Goal: Information Seeking & Learning: Learn about a topic

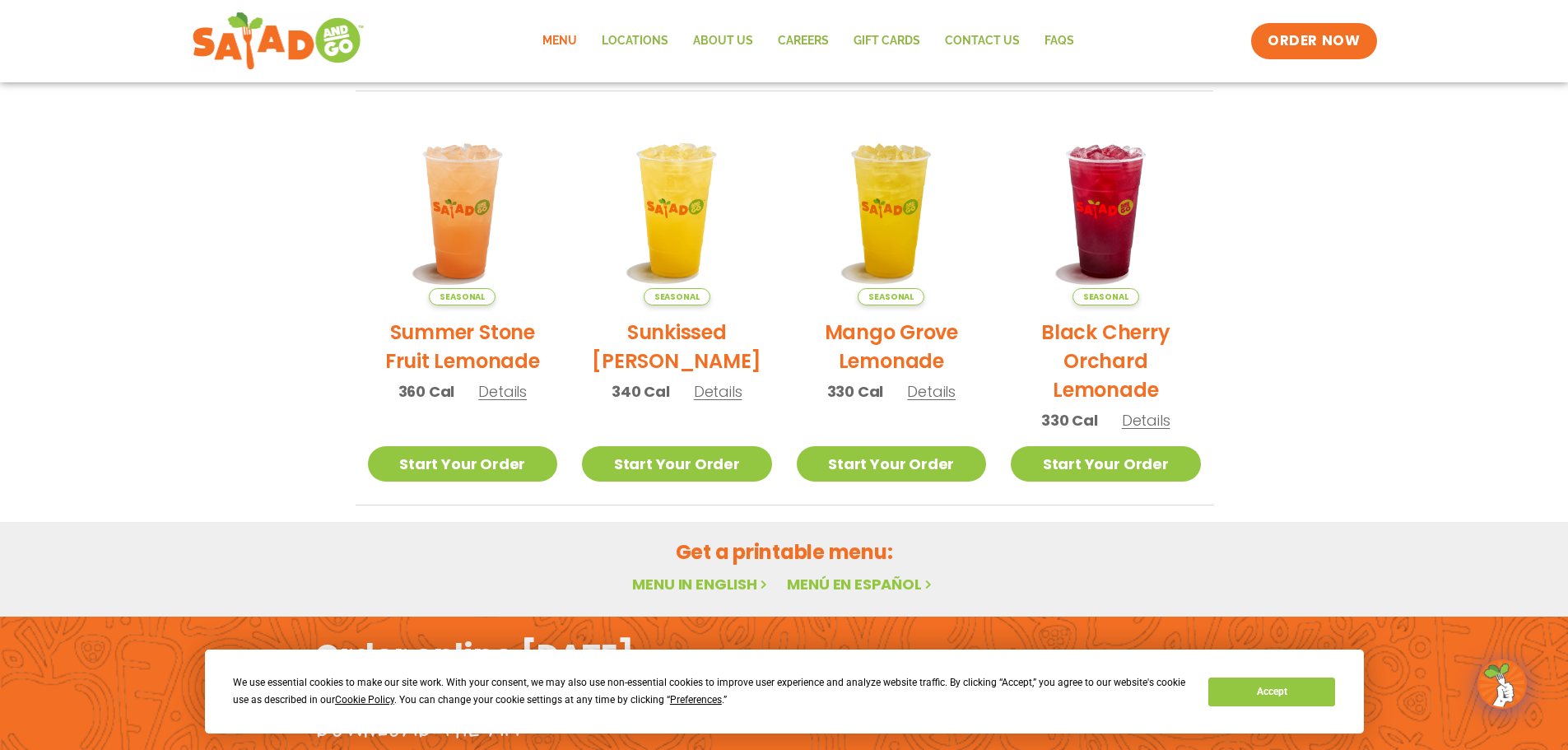
scroll to position [882, 0]
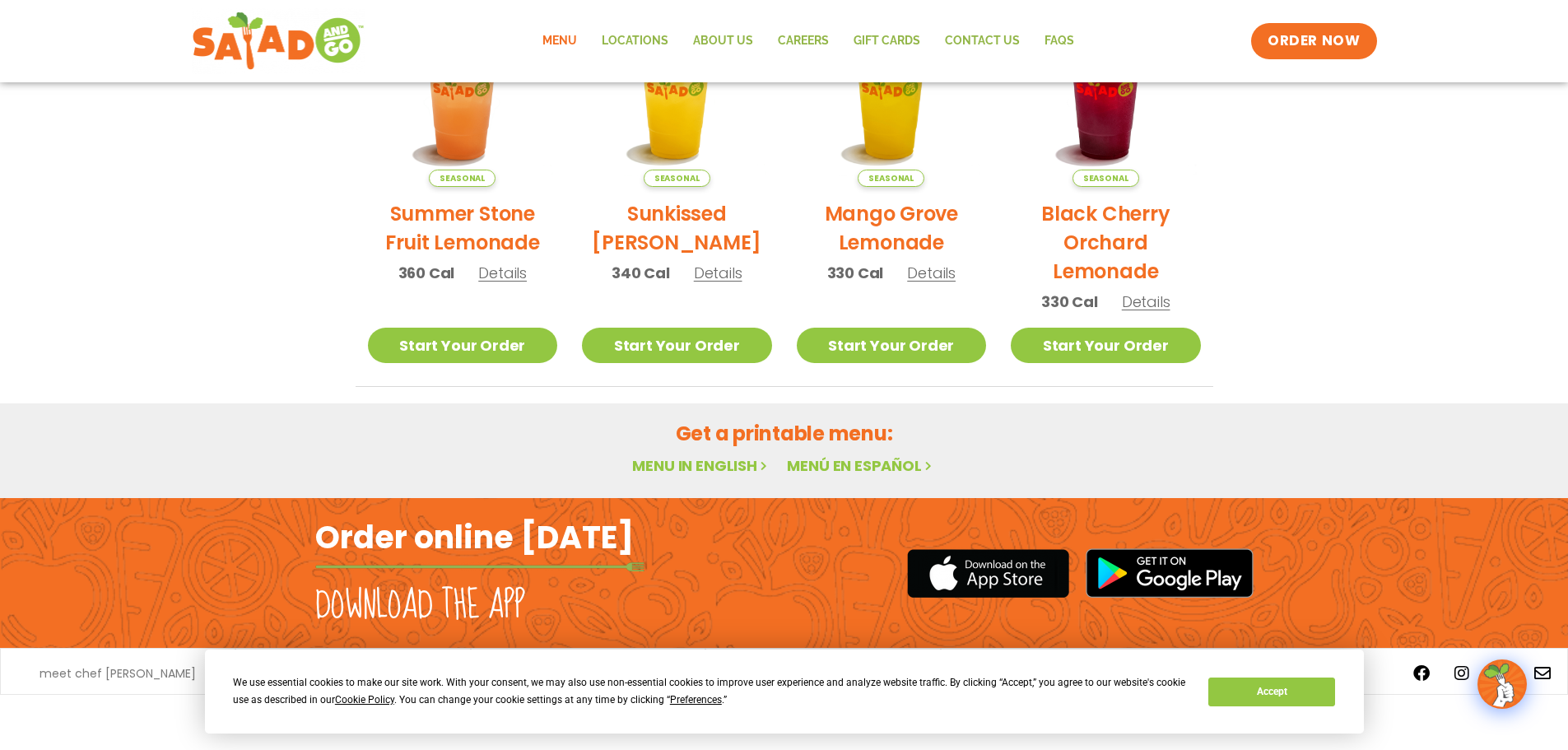
click at [705, 459] on link "Menu in English" at bounding box center [701, 466] width 139 height 21
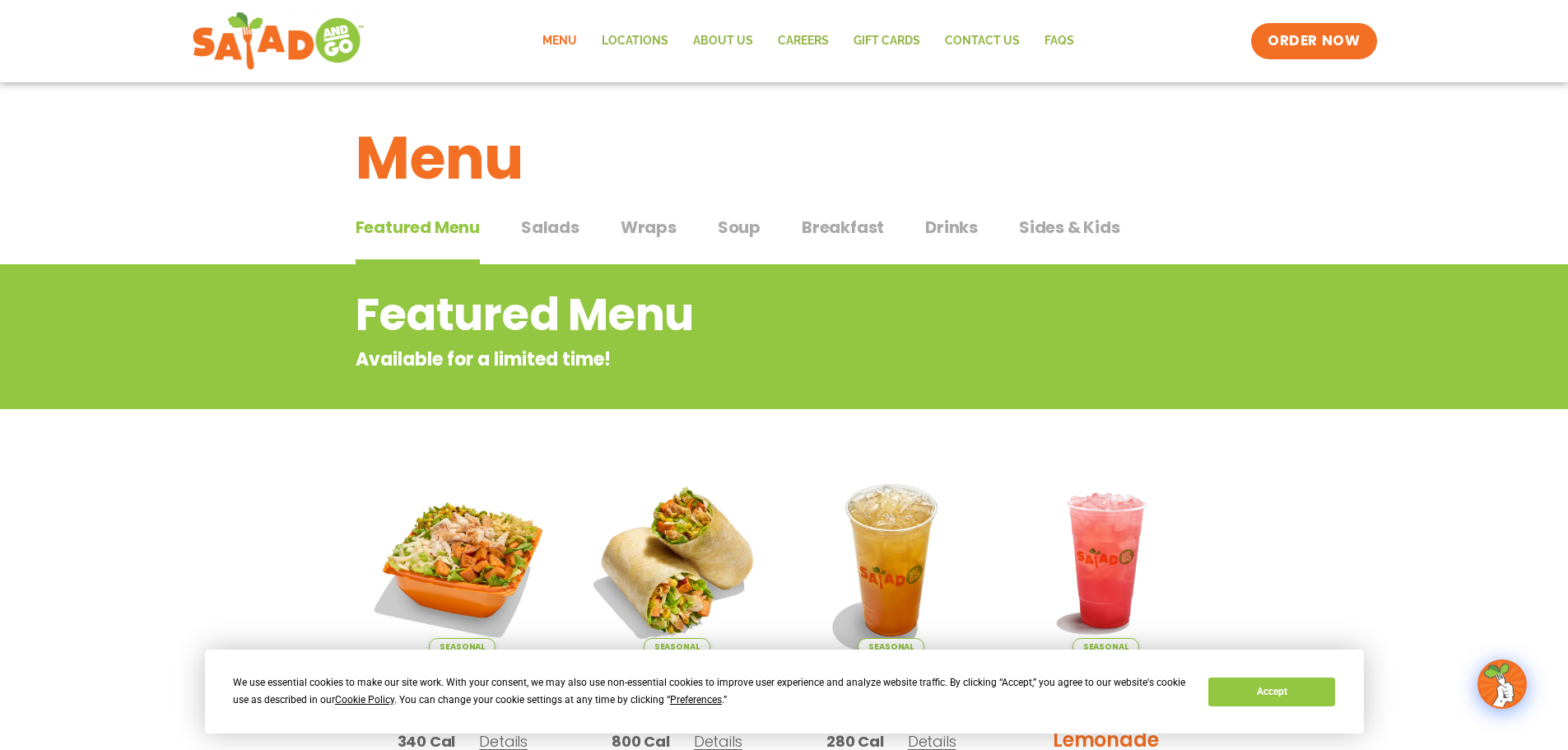
click at [550, 223] on span "Salads" at bounding box center [550, 226] width 59 height 24
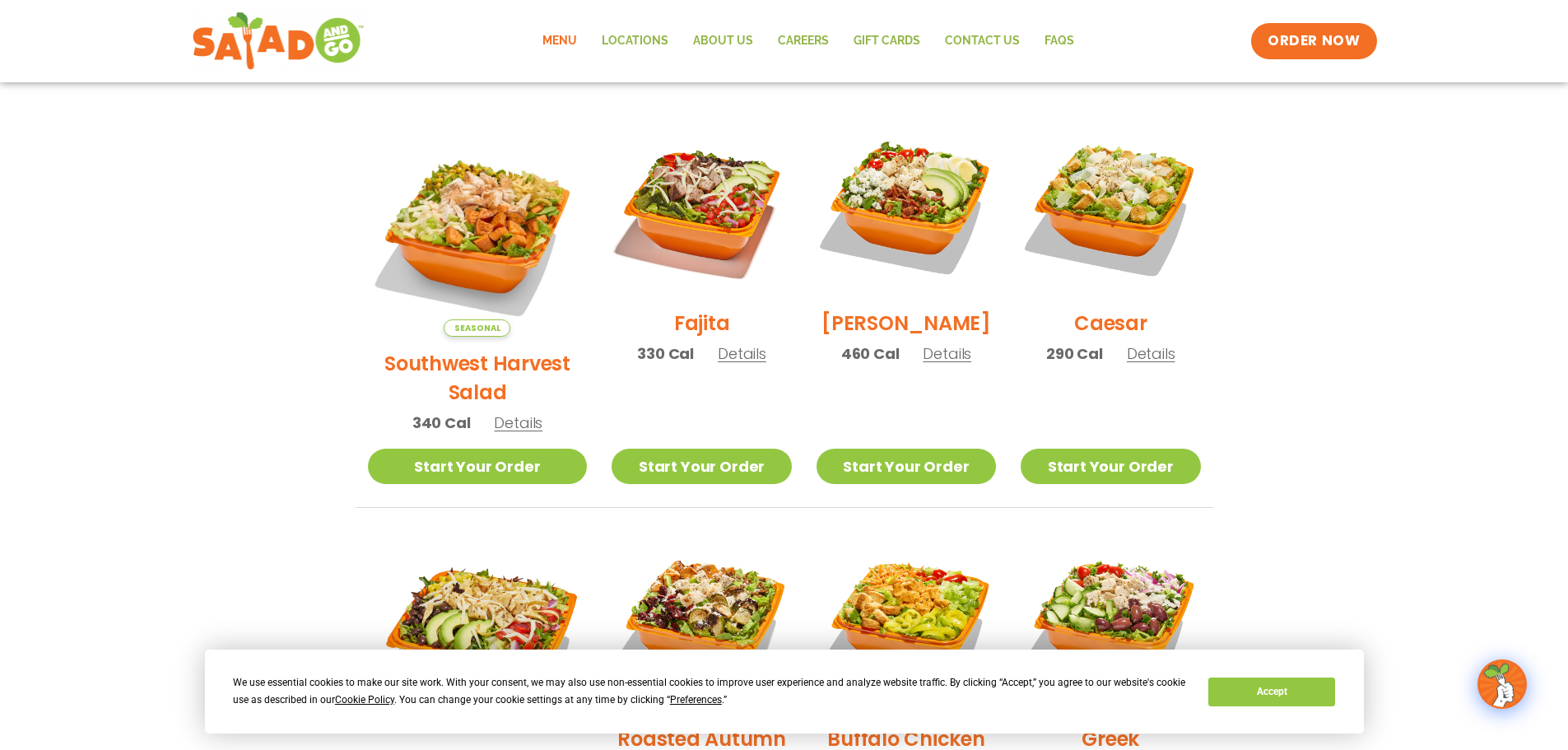
scroll to position [412, 0]
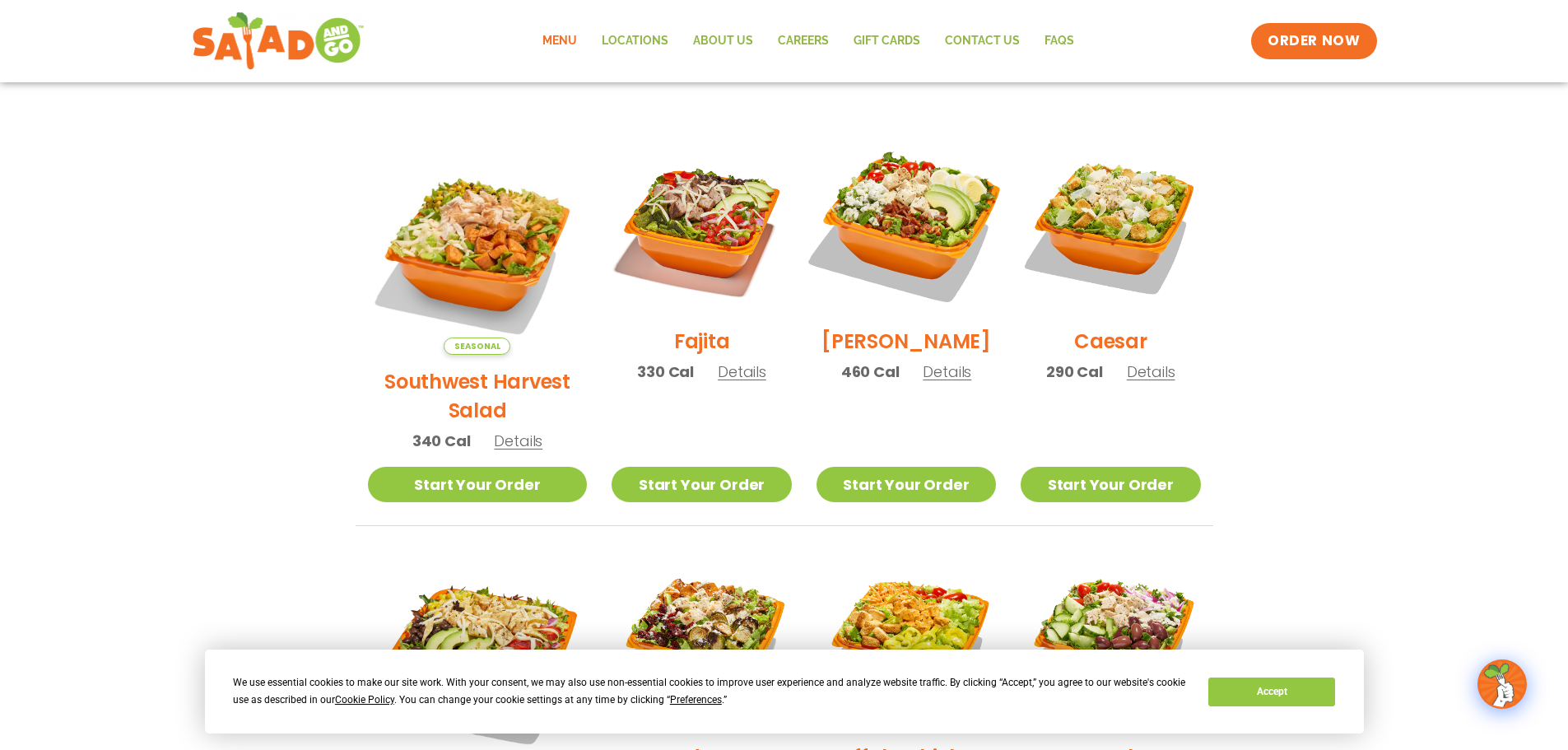
click at [916, 257] on img at bounding box center [905, 225] width 211 height 211
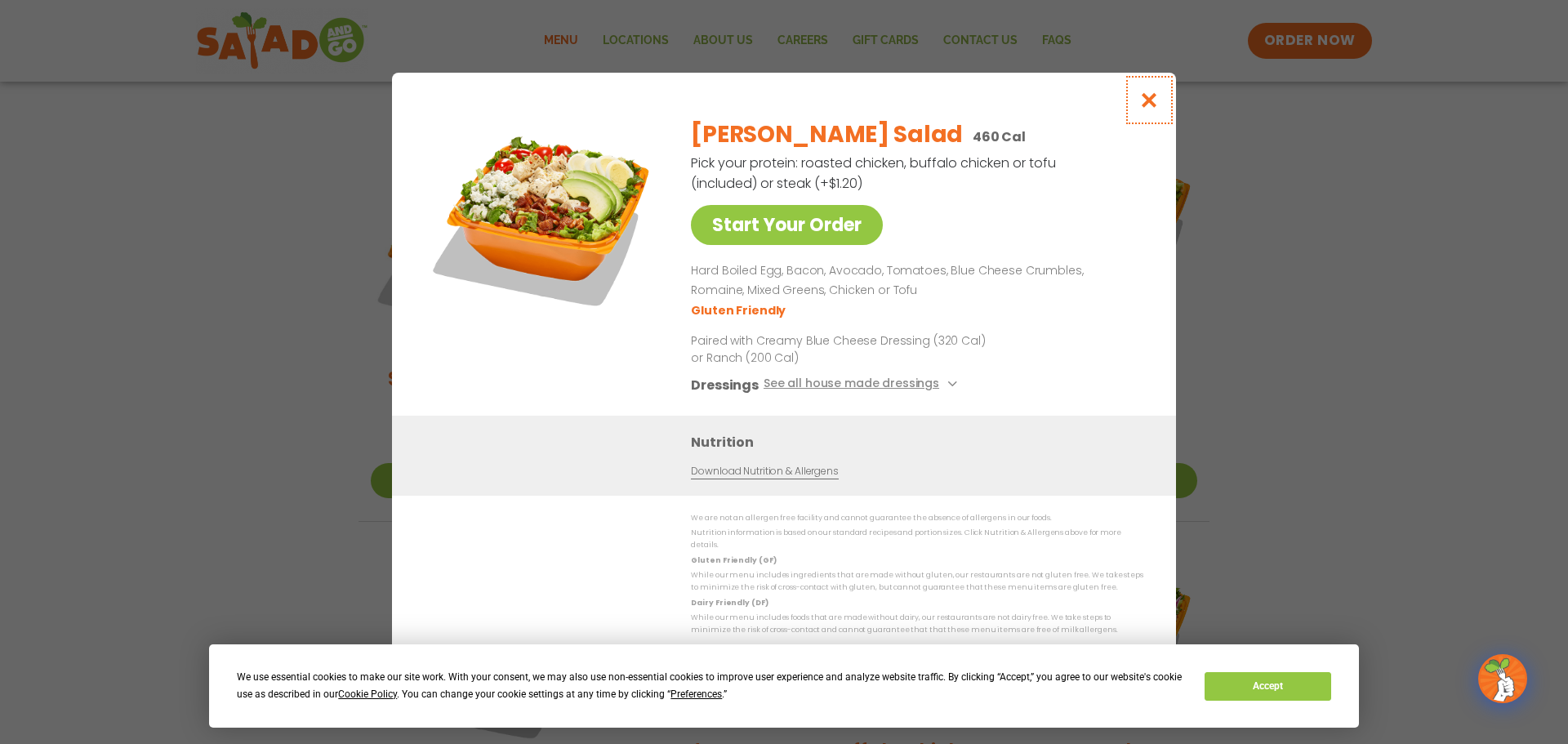
click at [1154, 109] on icon "Close modal" at bounding box center [1149, 100] width 21 height 17
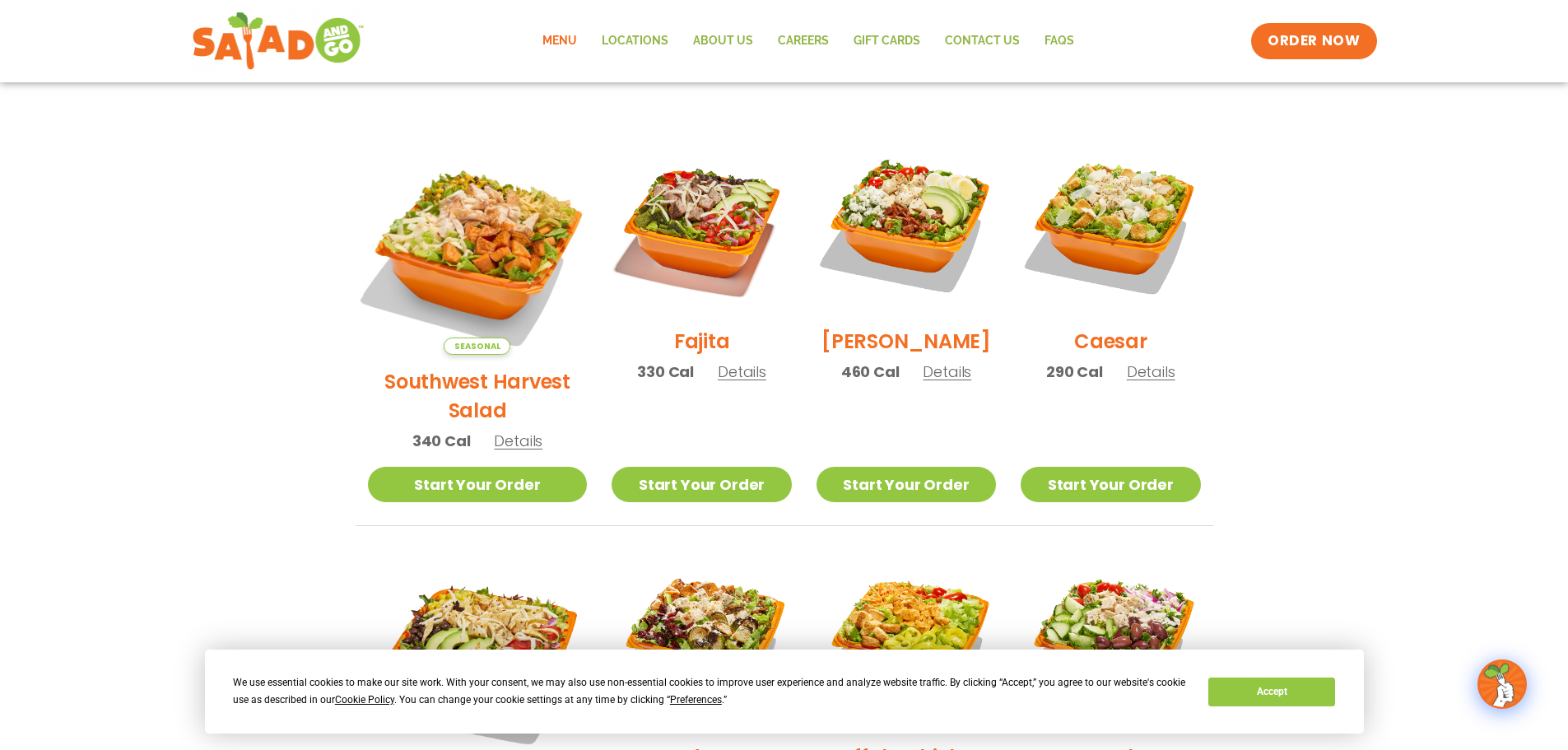
click at [423, 224] on img at bounding box center [477, 245] width 258 height 258
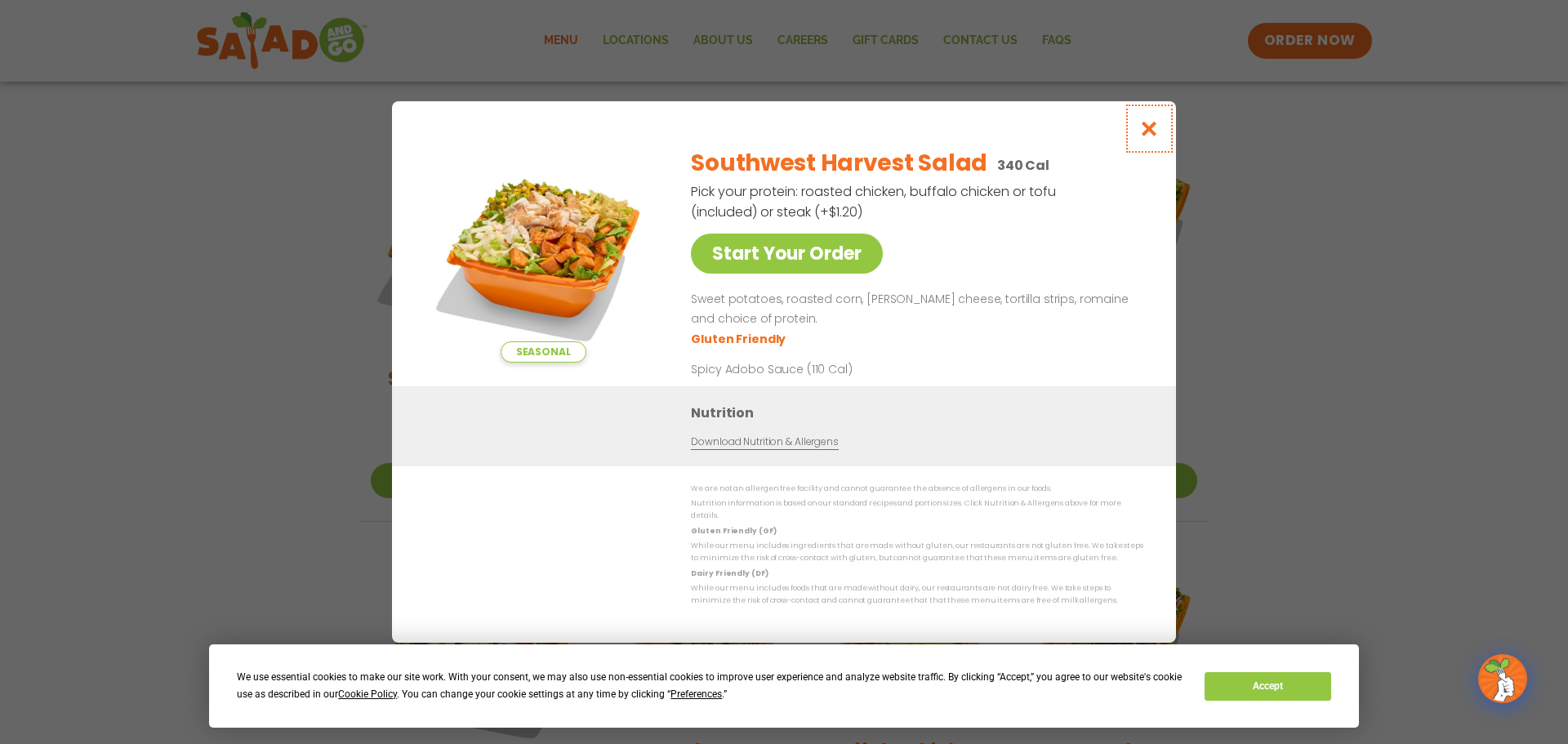
click at [1156, 129] on icon "Close modal" at bounding box center [1149, 128] width 21 height 17
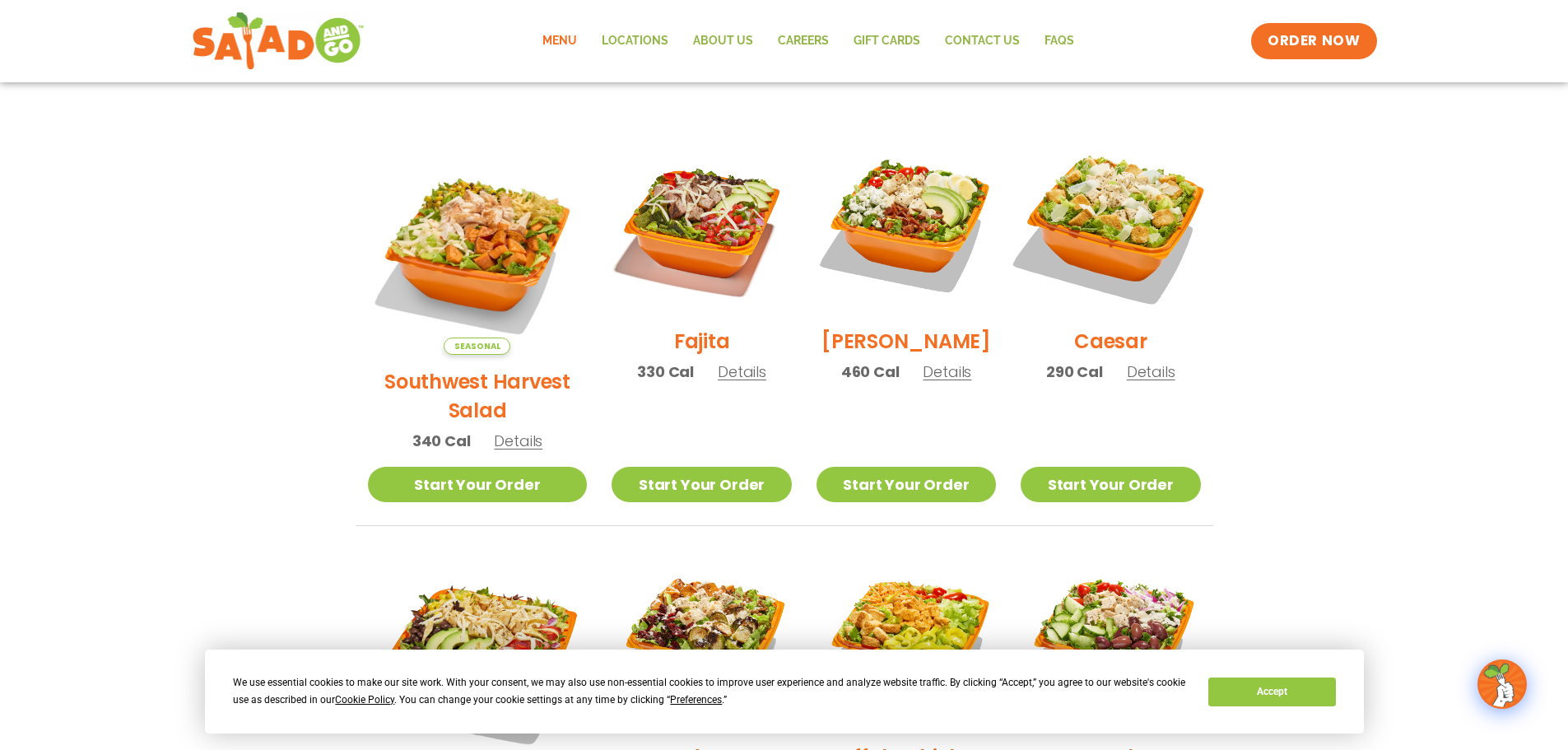
click at [1110, 204] on img at bounding box center [1110, 225] width 211 height 211
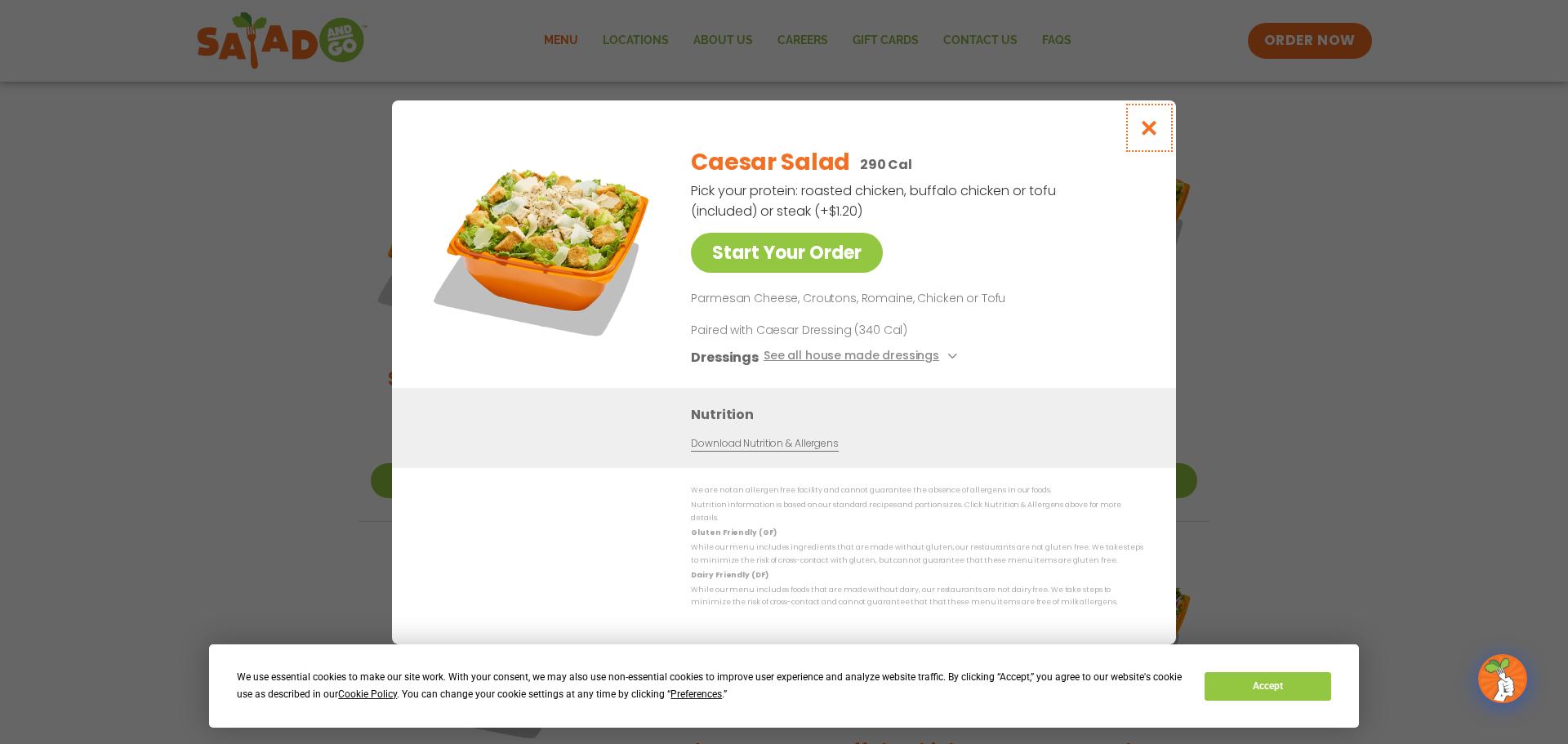
click at [1145, 131] on icon "Close modal" at bounding box center [1149, 128] width 21 height 17
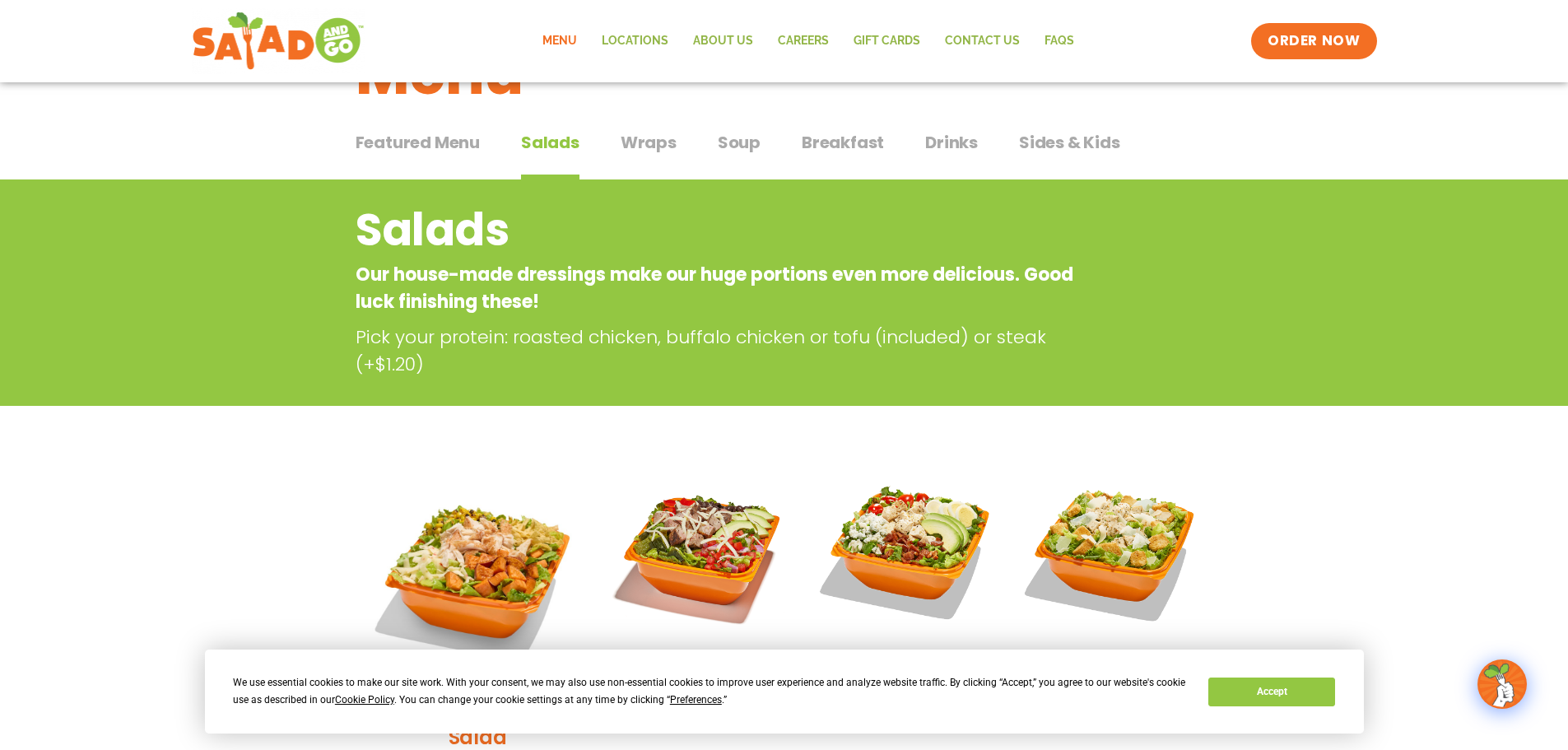
scroll to position [82, 0]
